Goal: Task Accomplishment & Management: Use online tool/utility

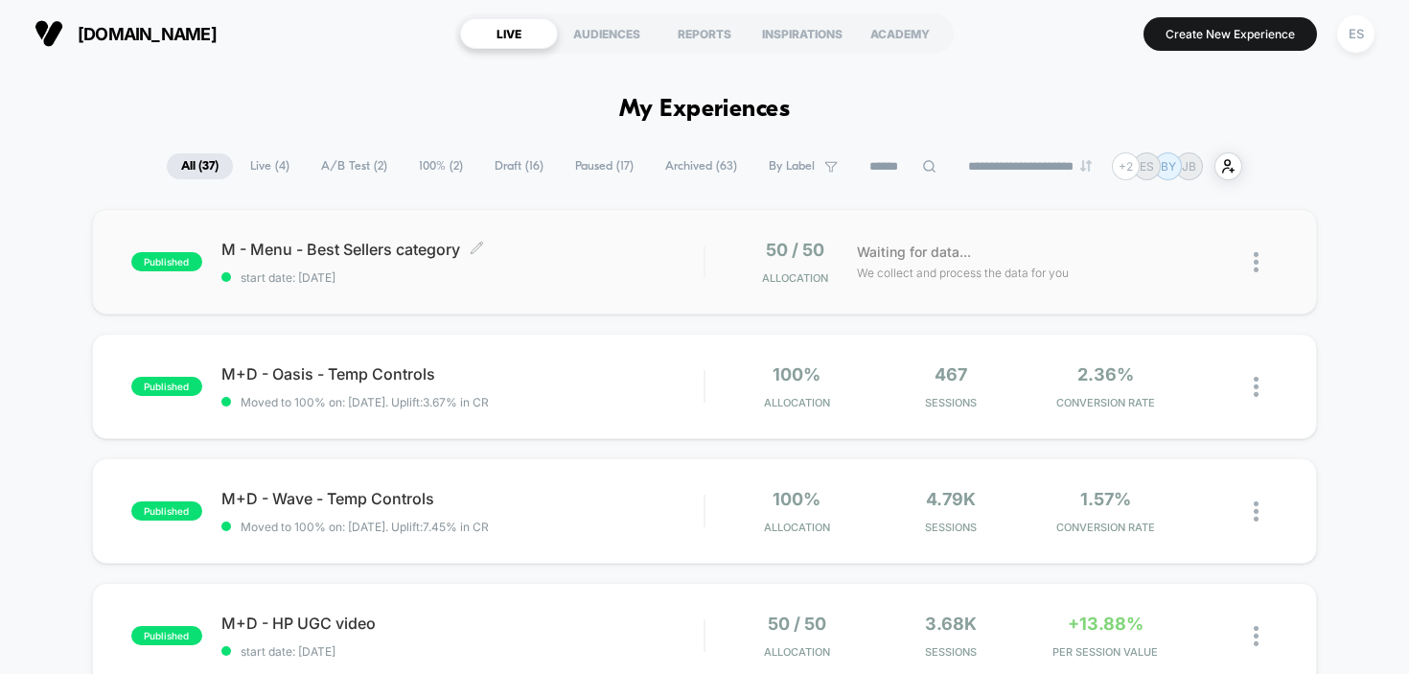
click at [411, 246] on span "M - Menu - Best Sellers category Click to edit experience details" at bounding box center [462, 249] width 483 height 19
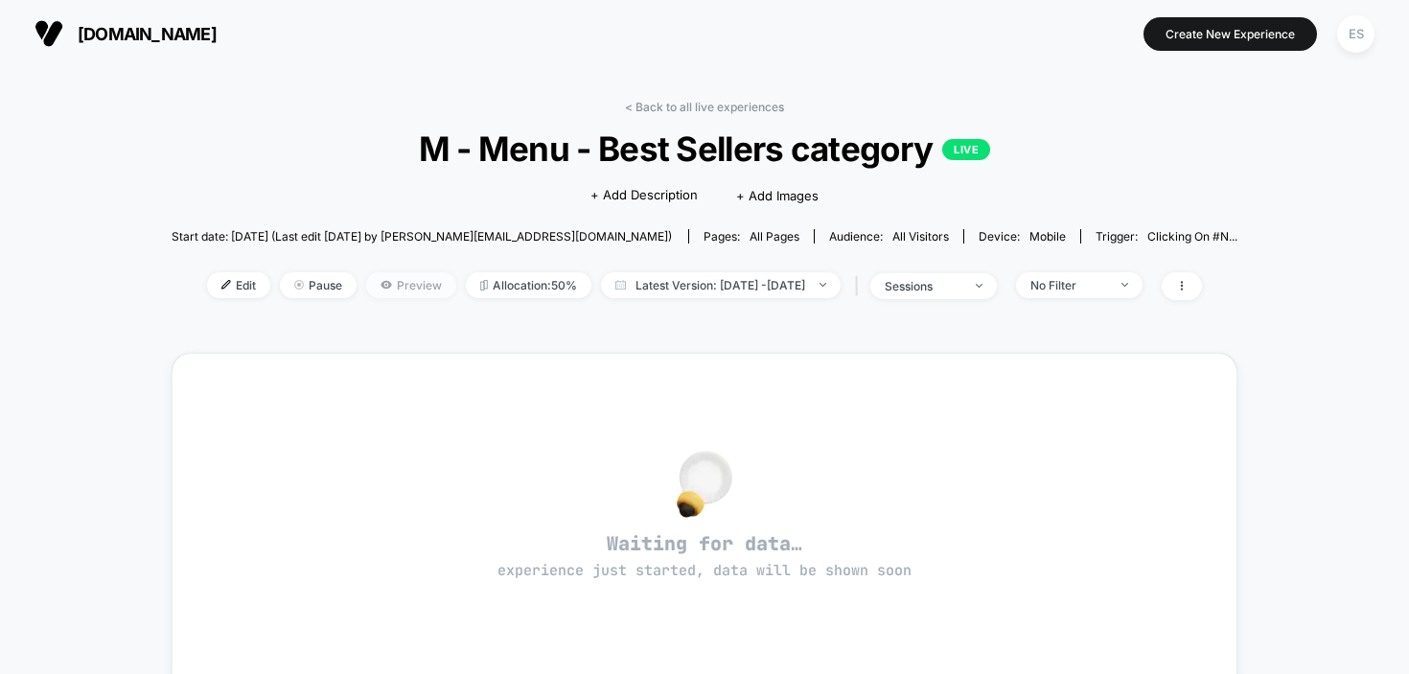
click at [366, 286] on span "Preview" at bounding box center [411, 285] width 90 height 26
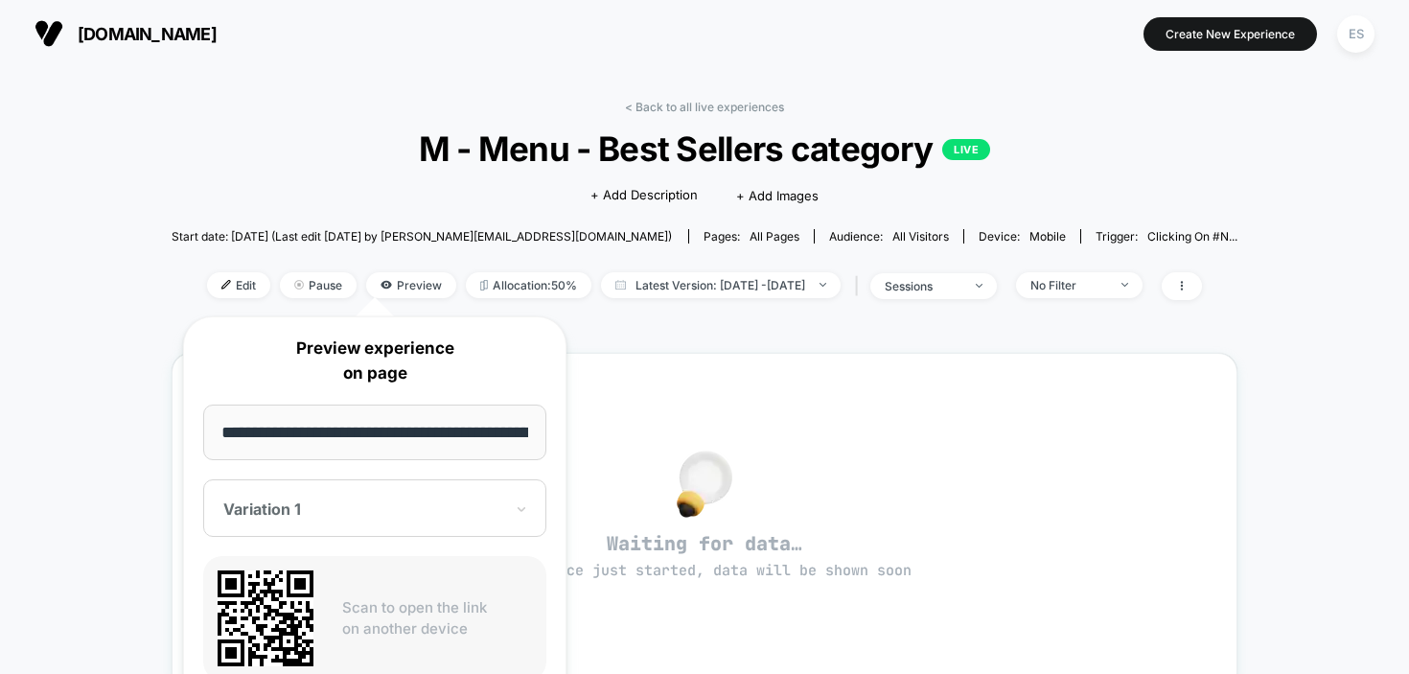
scroll to position [0, 110]
click at [129, 405] on div "< Back to all live experiences M - Menu - Best Sellers category LIVE Click to e…" at bounding box center [704, 602] width 1409 height 1071
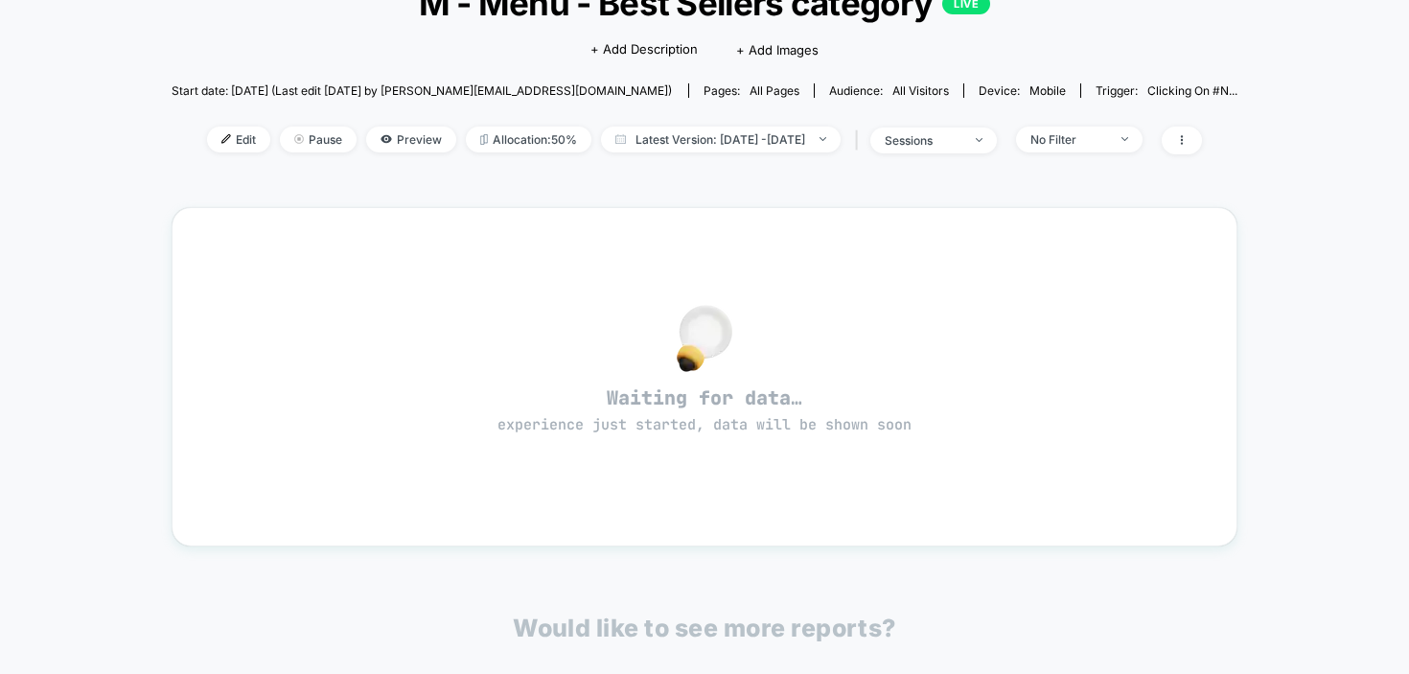
scroll to position [183, 0]
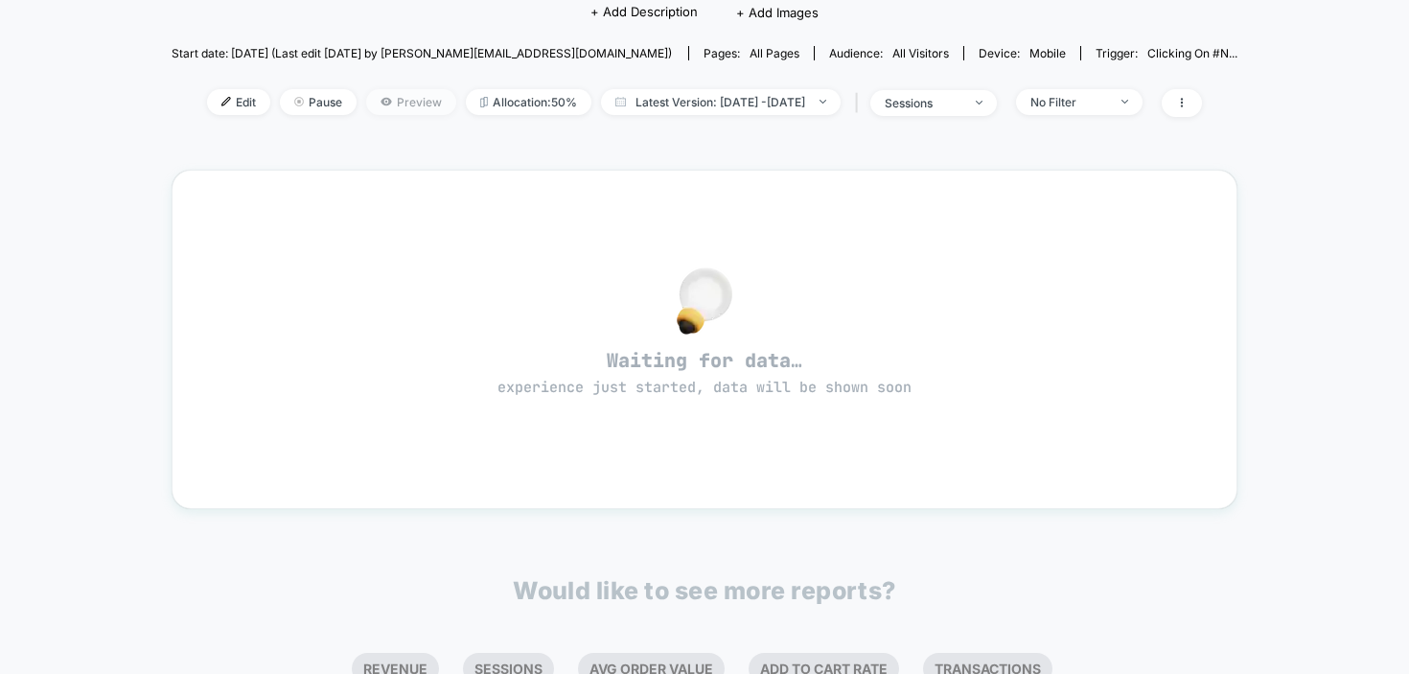
click at [366, 107] on span "Preview" at bounding box center [411, 102] width 90 height 26
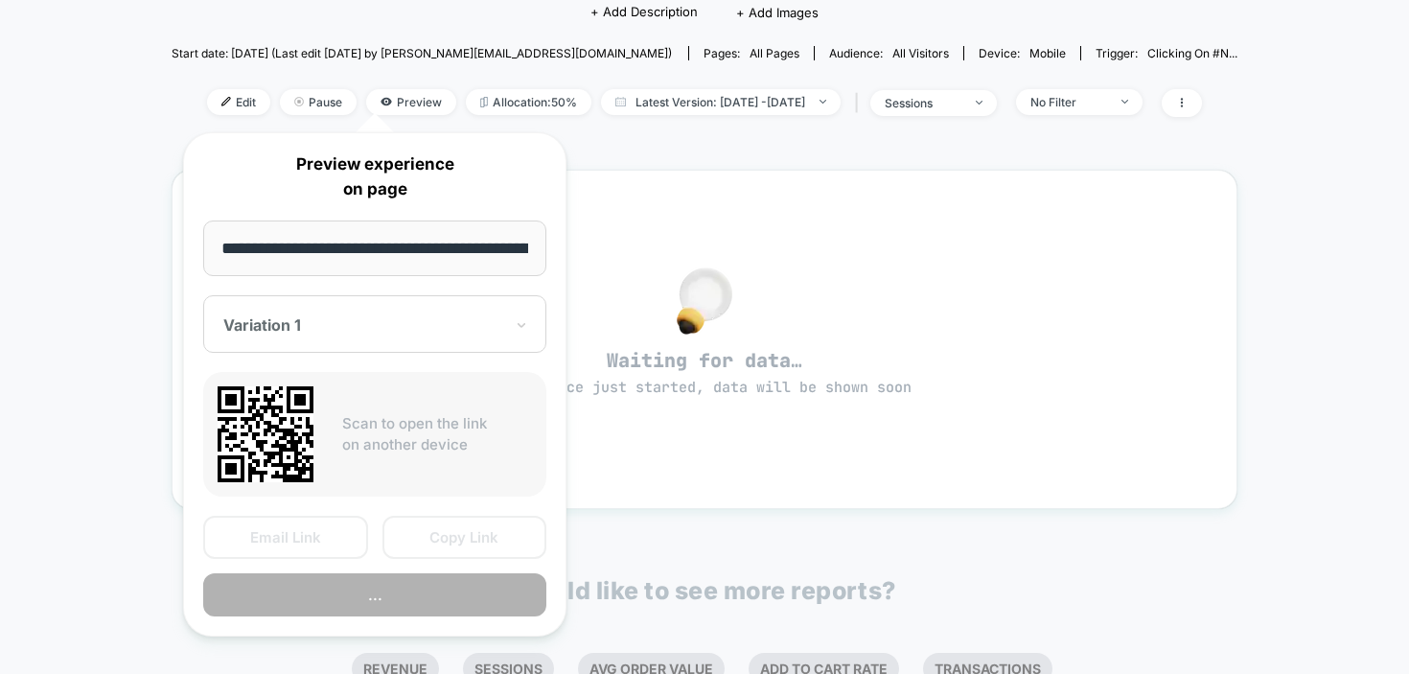
scroll to position [0, 110]
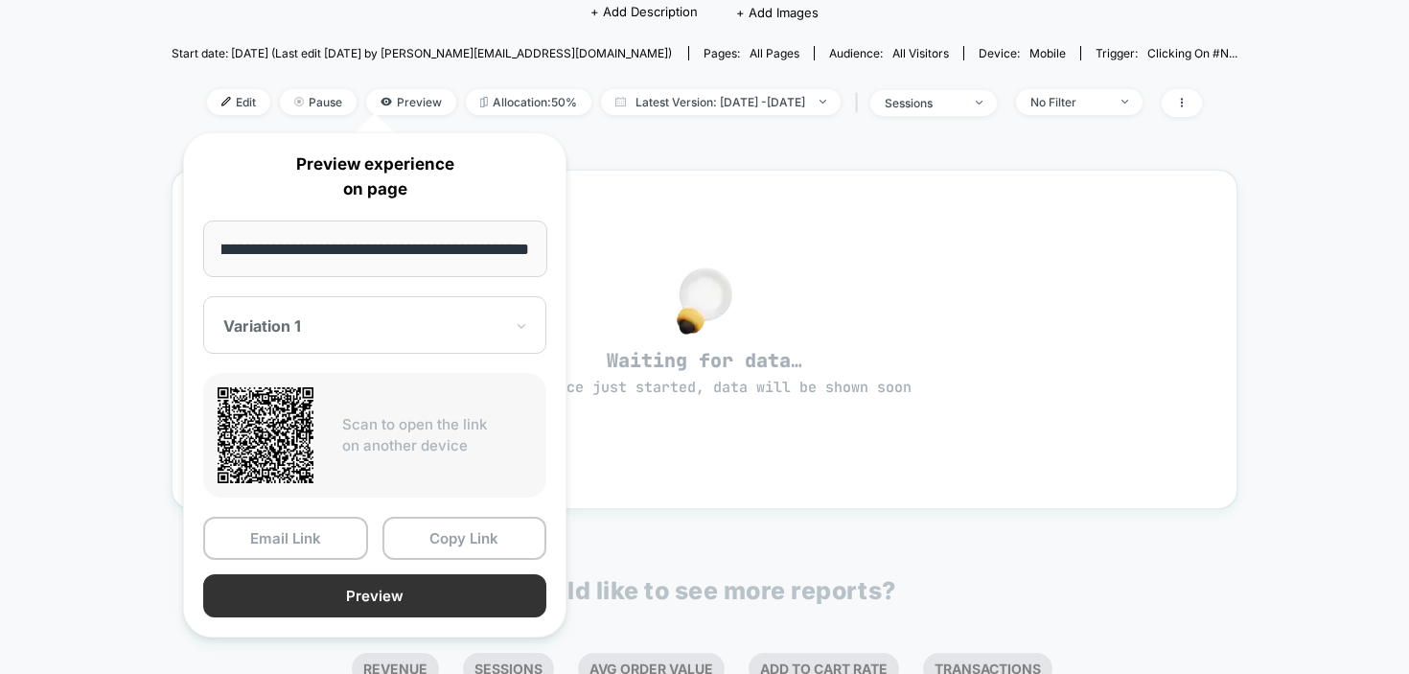
click at [309, 600] on button "Preview" at bounding box center [374, 595] width 343 height 43
